Goal: Task Accomplishment & Management: Use online tool/utility

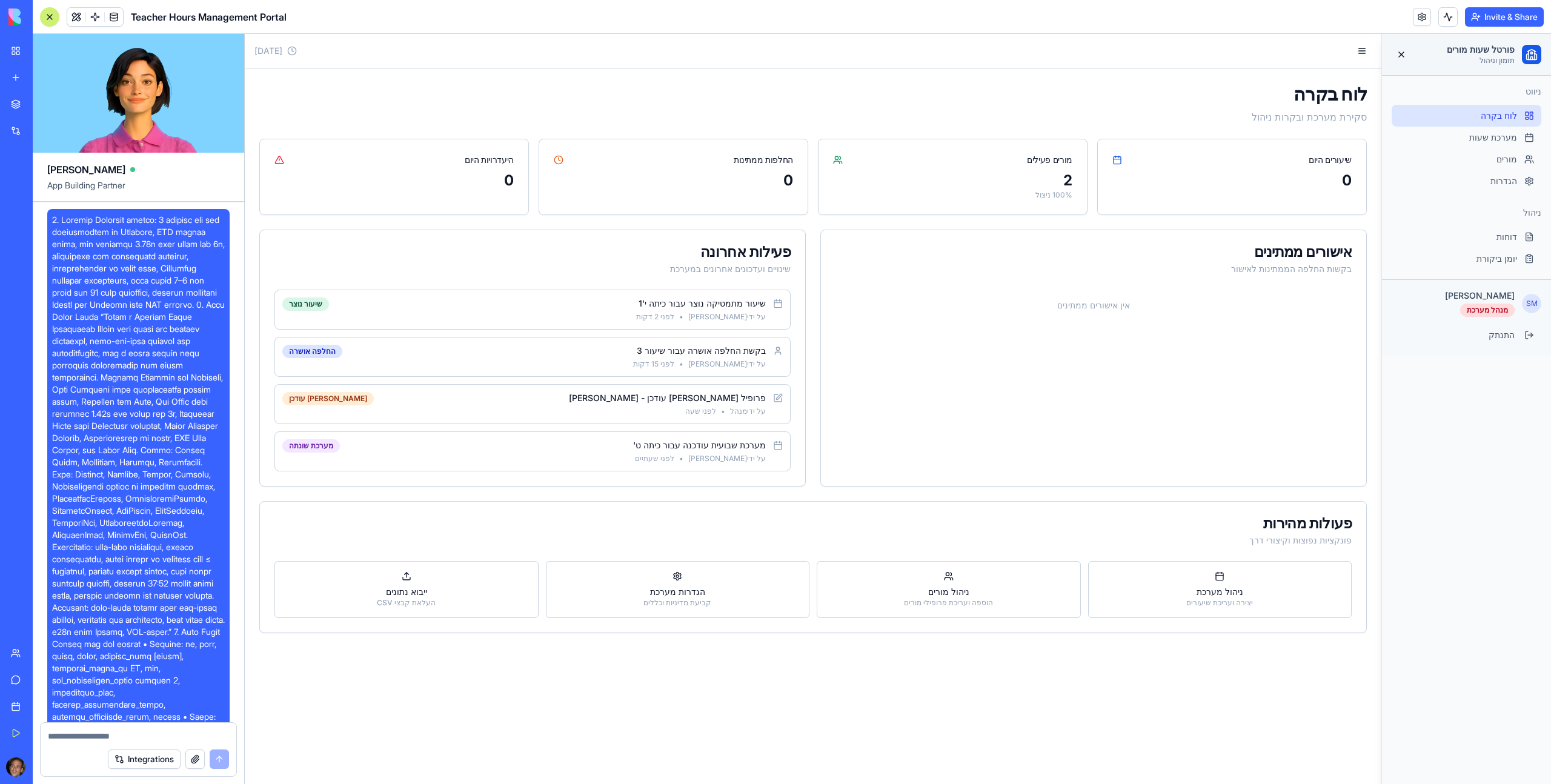
scroll to position [14350, 0]
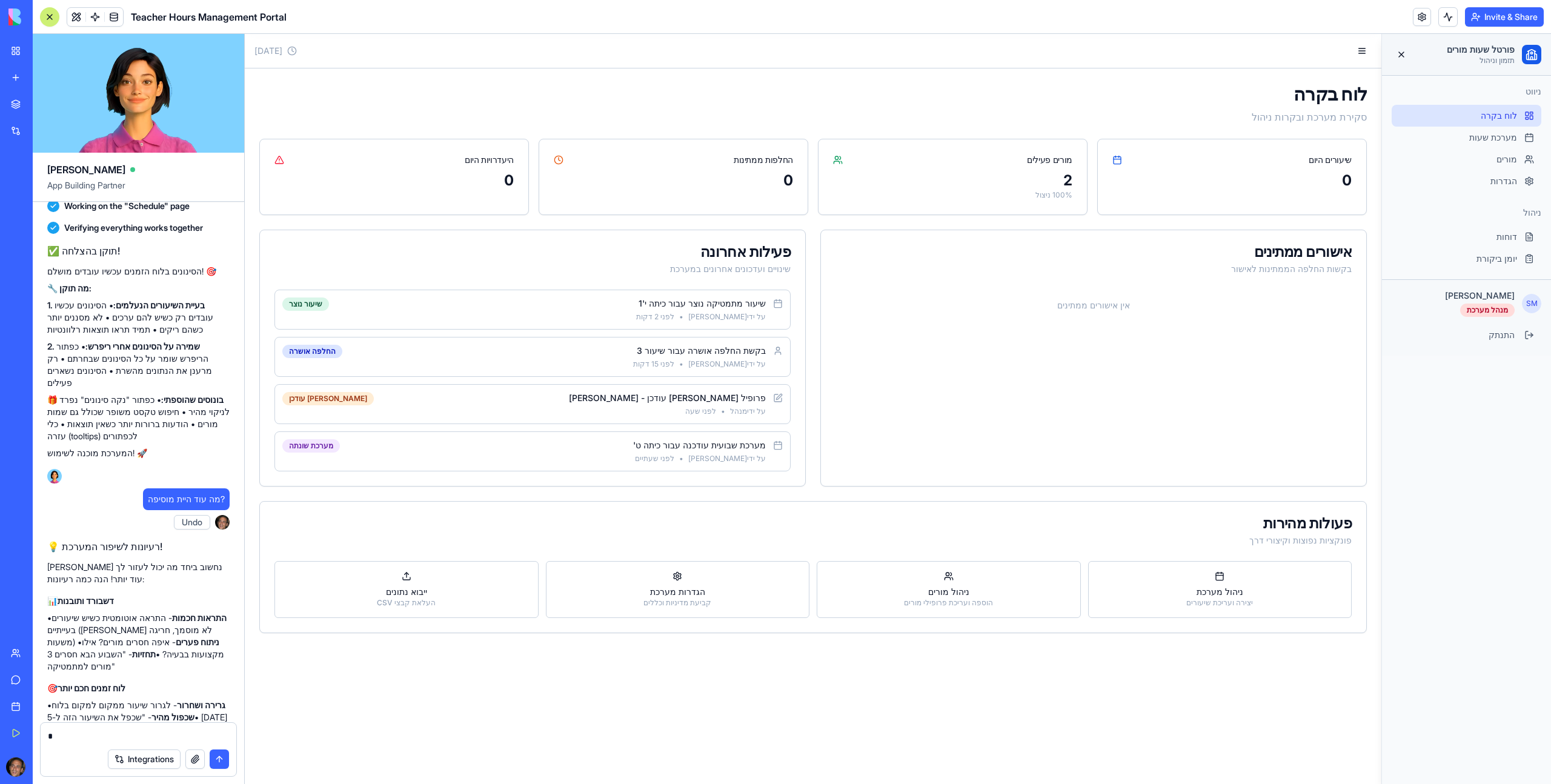
type textarea "*"
